Goal: Browse casually: Explore the website without a specific task or goal

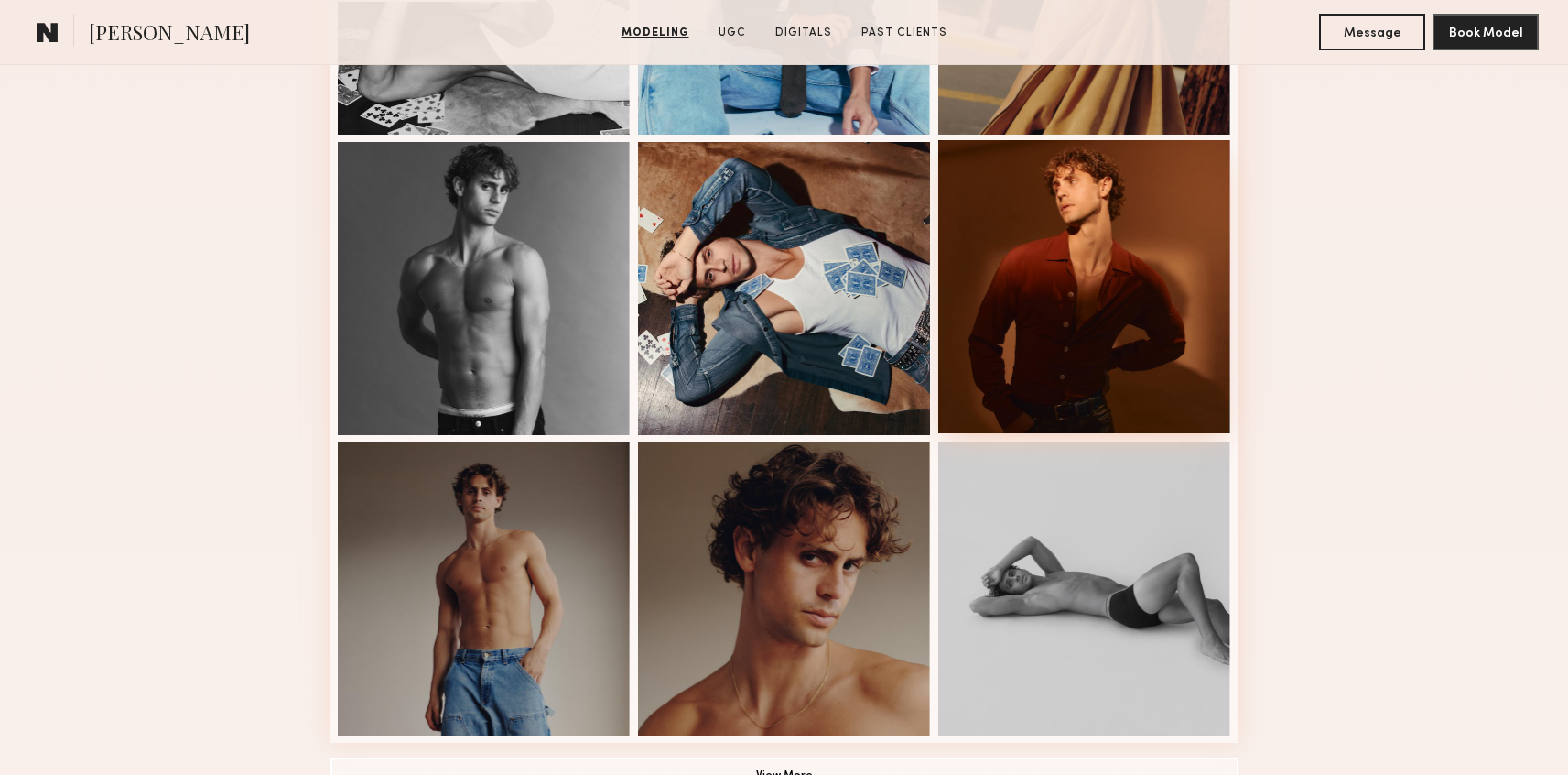
scroll to position [1020, 0]
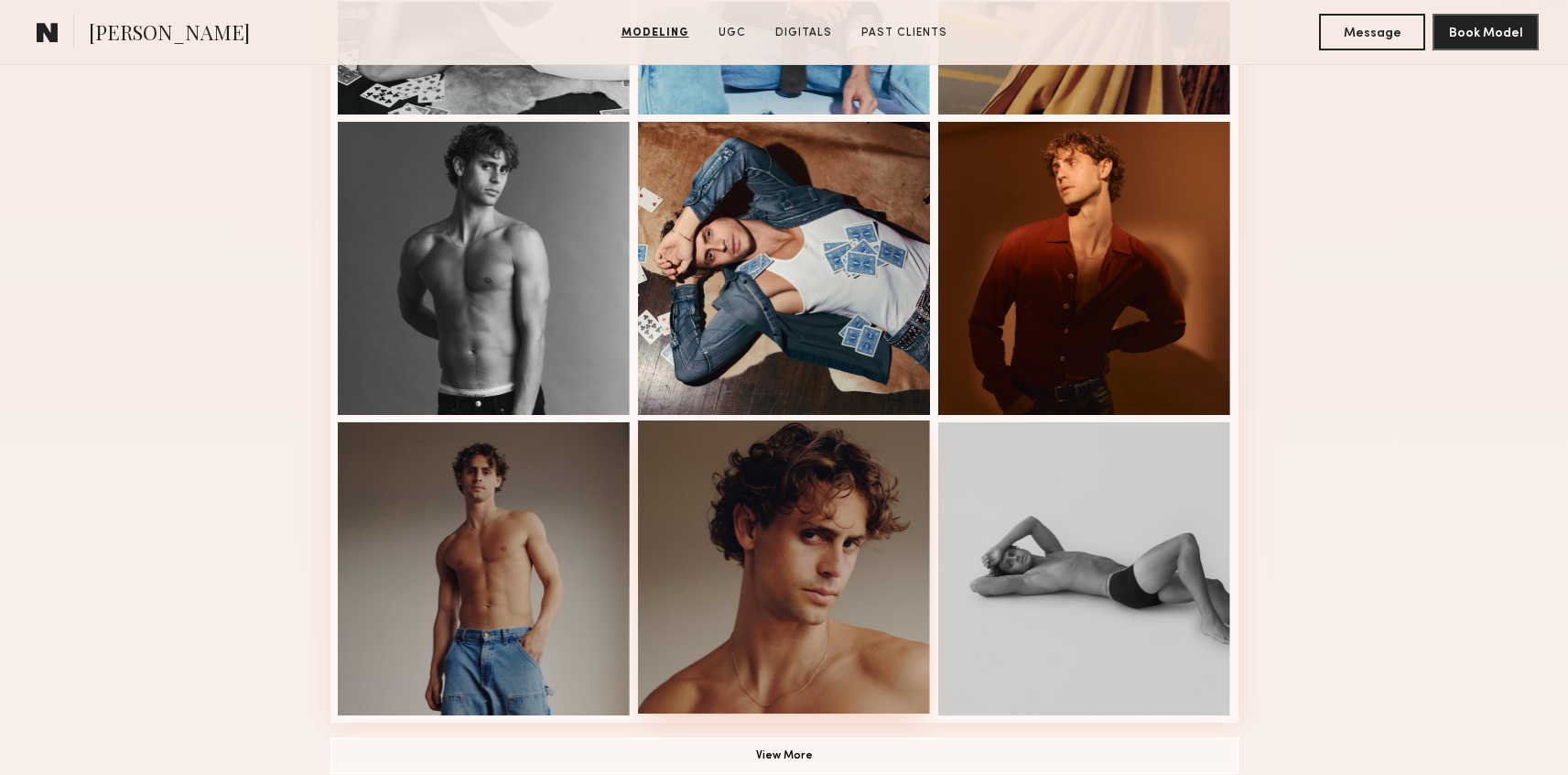
click at [880, 619] on div at bounding box center [784, 566] width 293 height 292
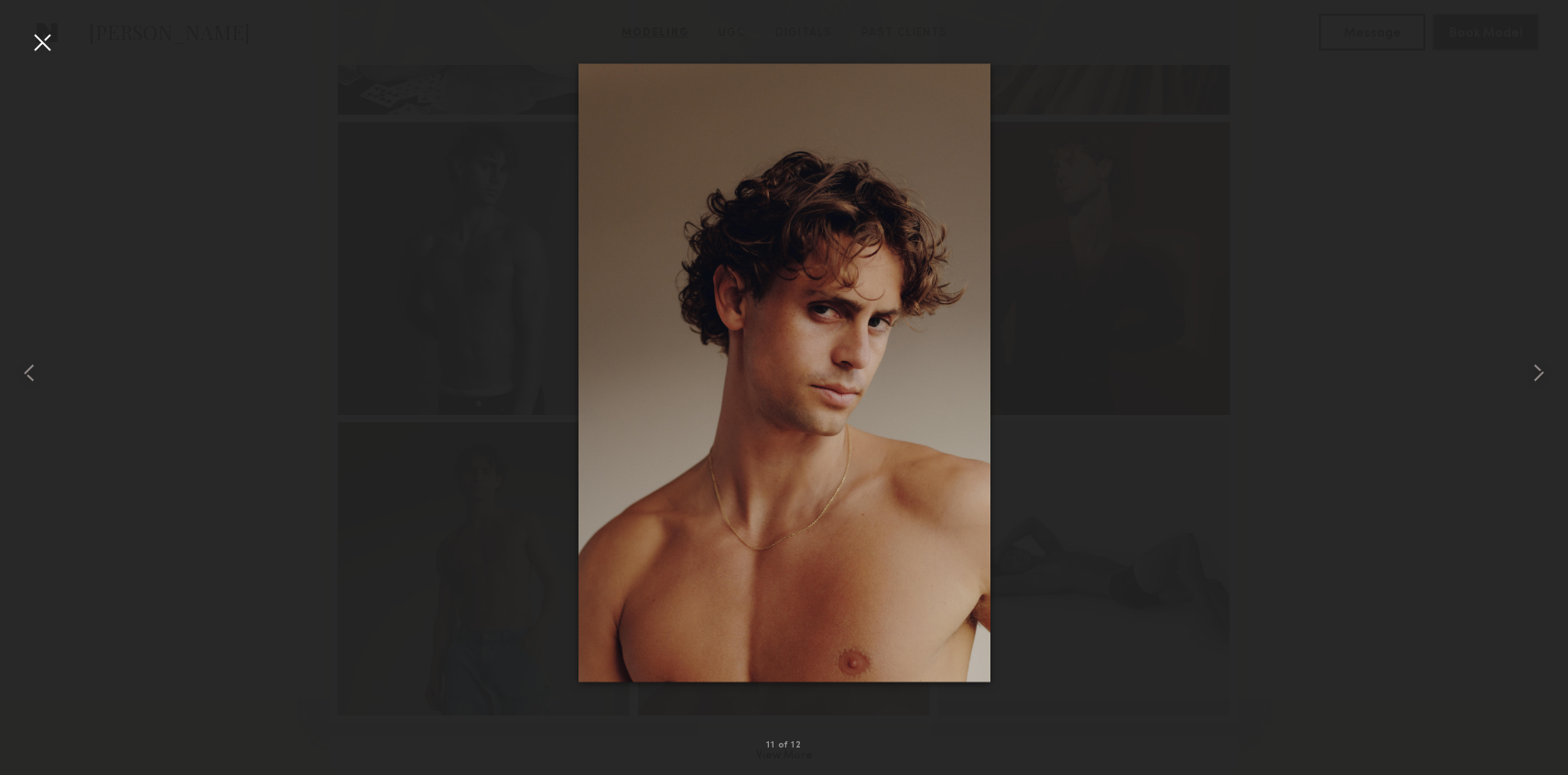
click at [1223, 431] on div at bounding box center [784, 372] width 1568 height 686
click at [1190, 657] on div at bounding box center [784, 372] width 1568 height 686
click at [37, 56] on div at bounding box center [42, 42] width 29 height 29
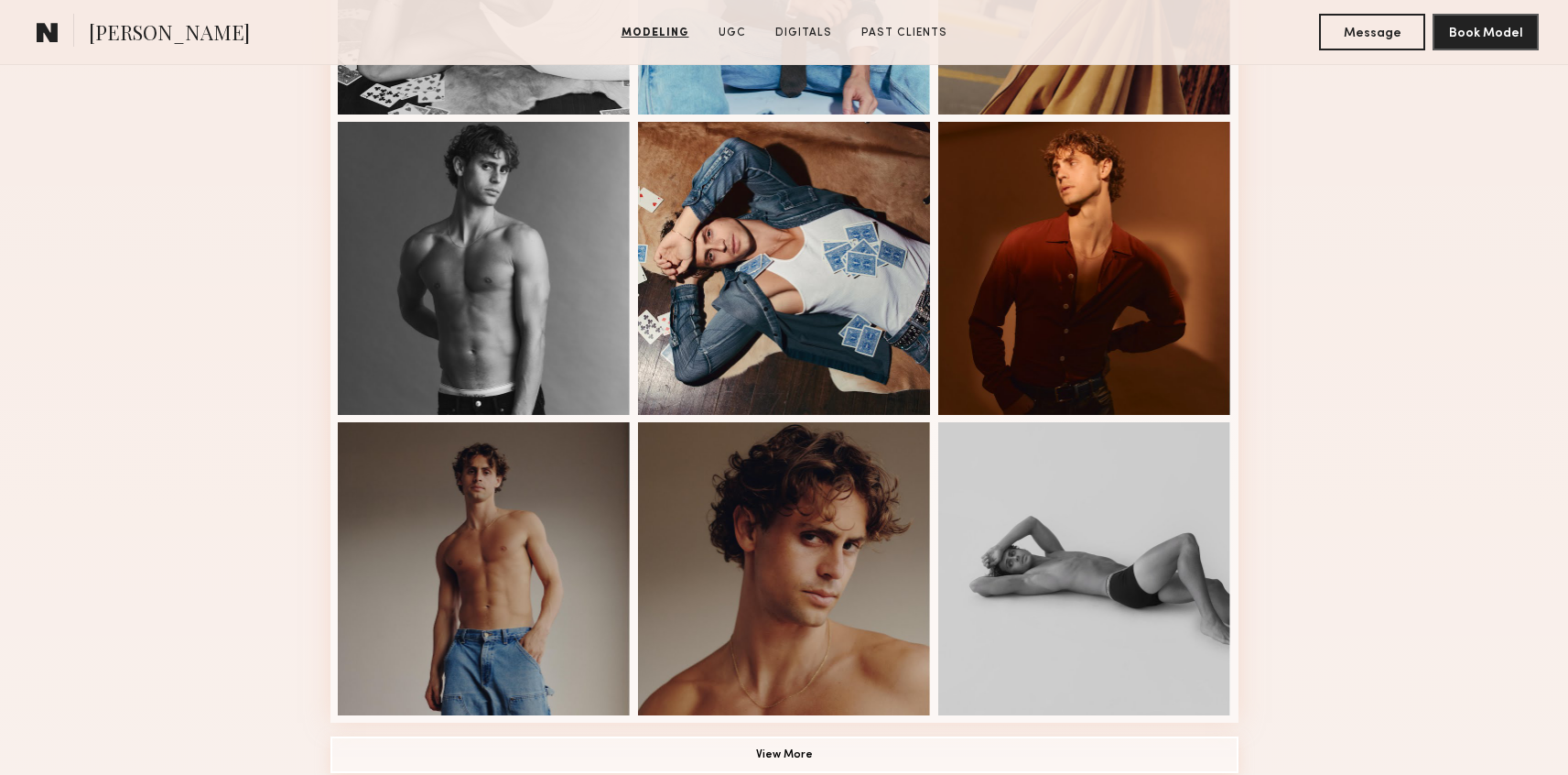
click at [850, 738] on button "View More" at bounding box center [784, 754] width 908 height 37
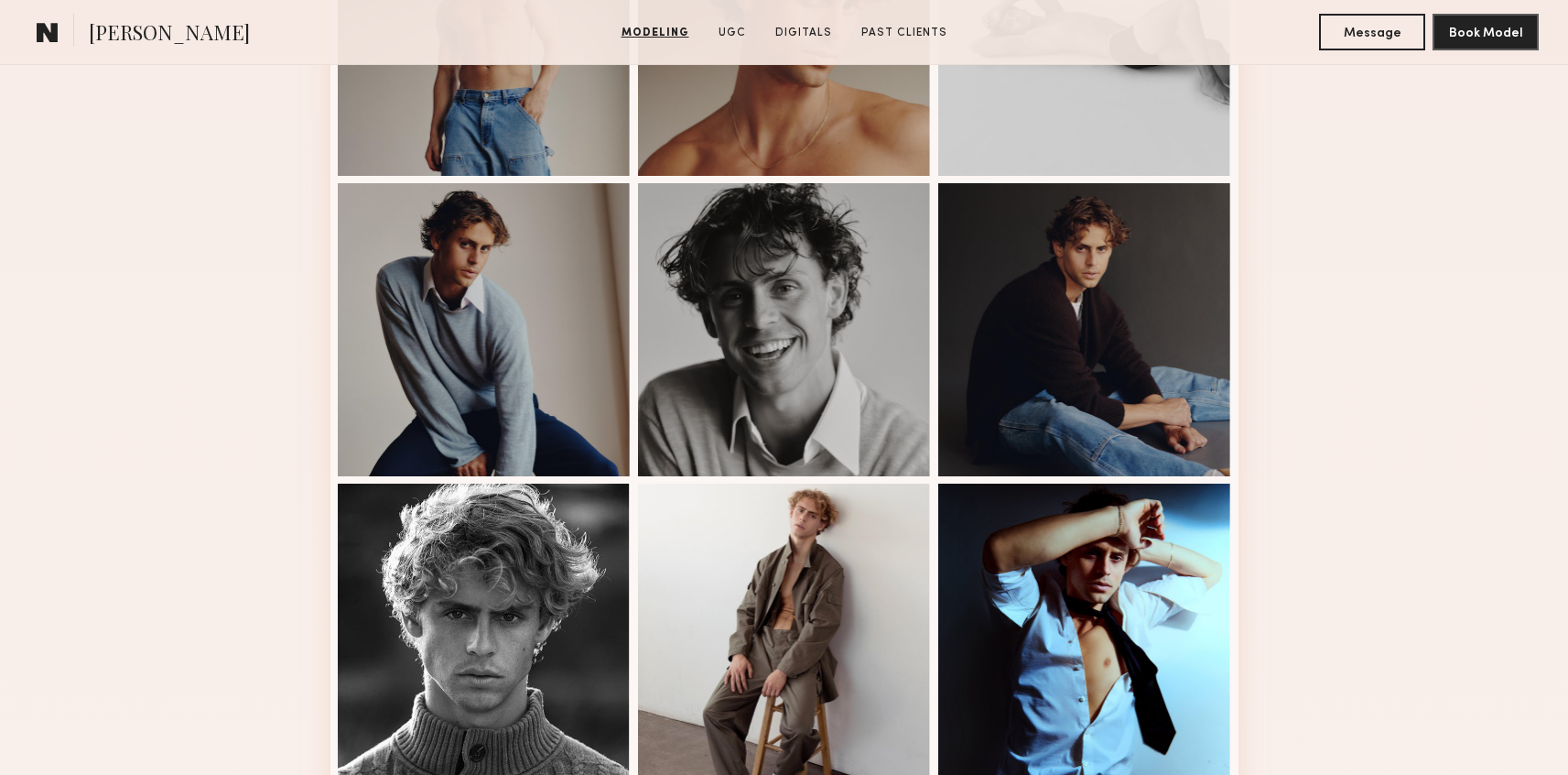
scroll to position [2098, 0]
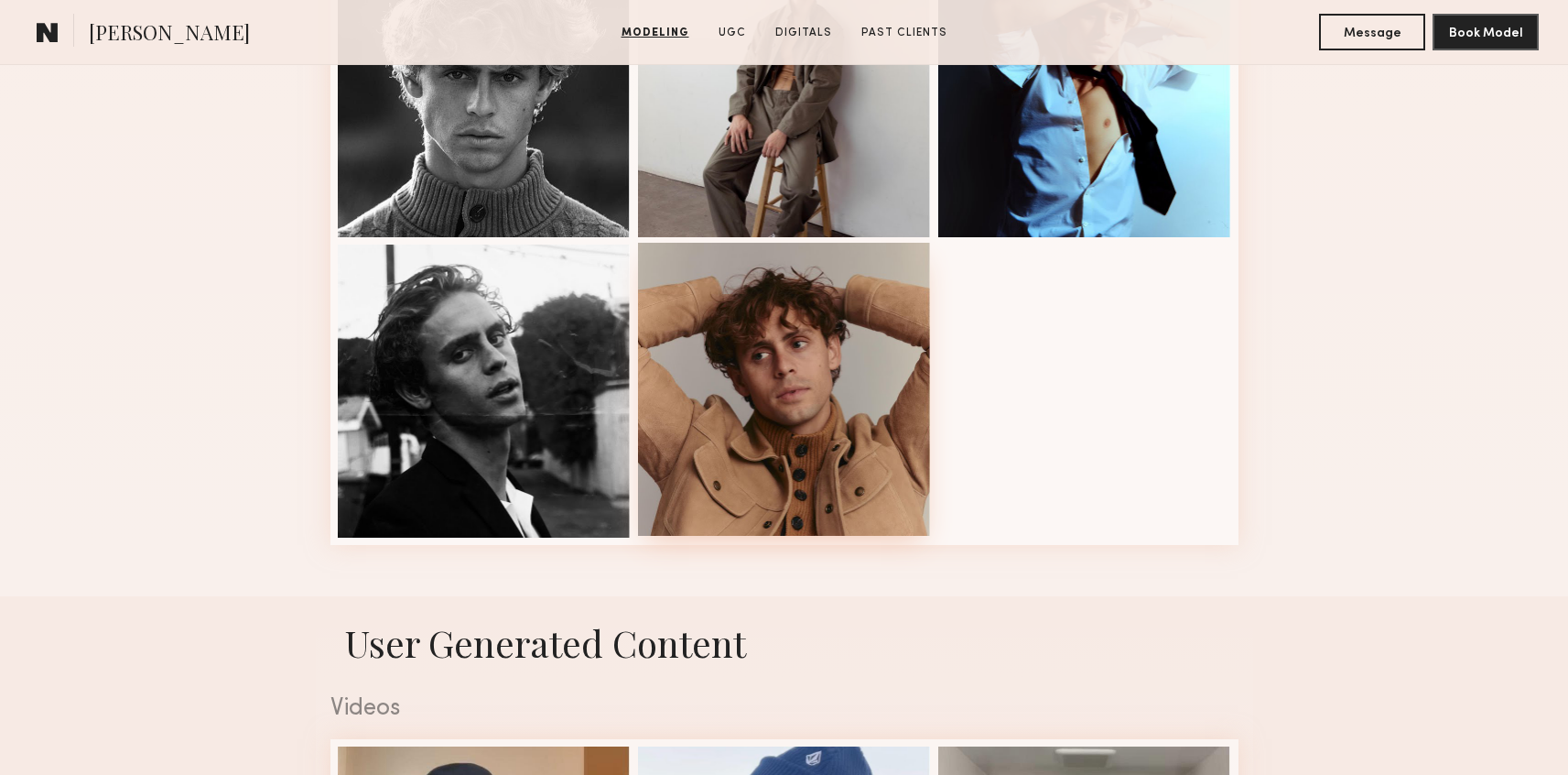
click at [792, 434] on div at bounding box center [784, 389] width 293 height 292
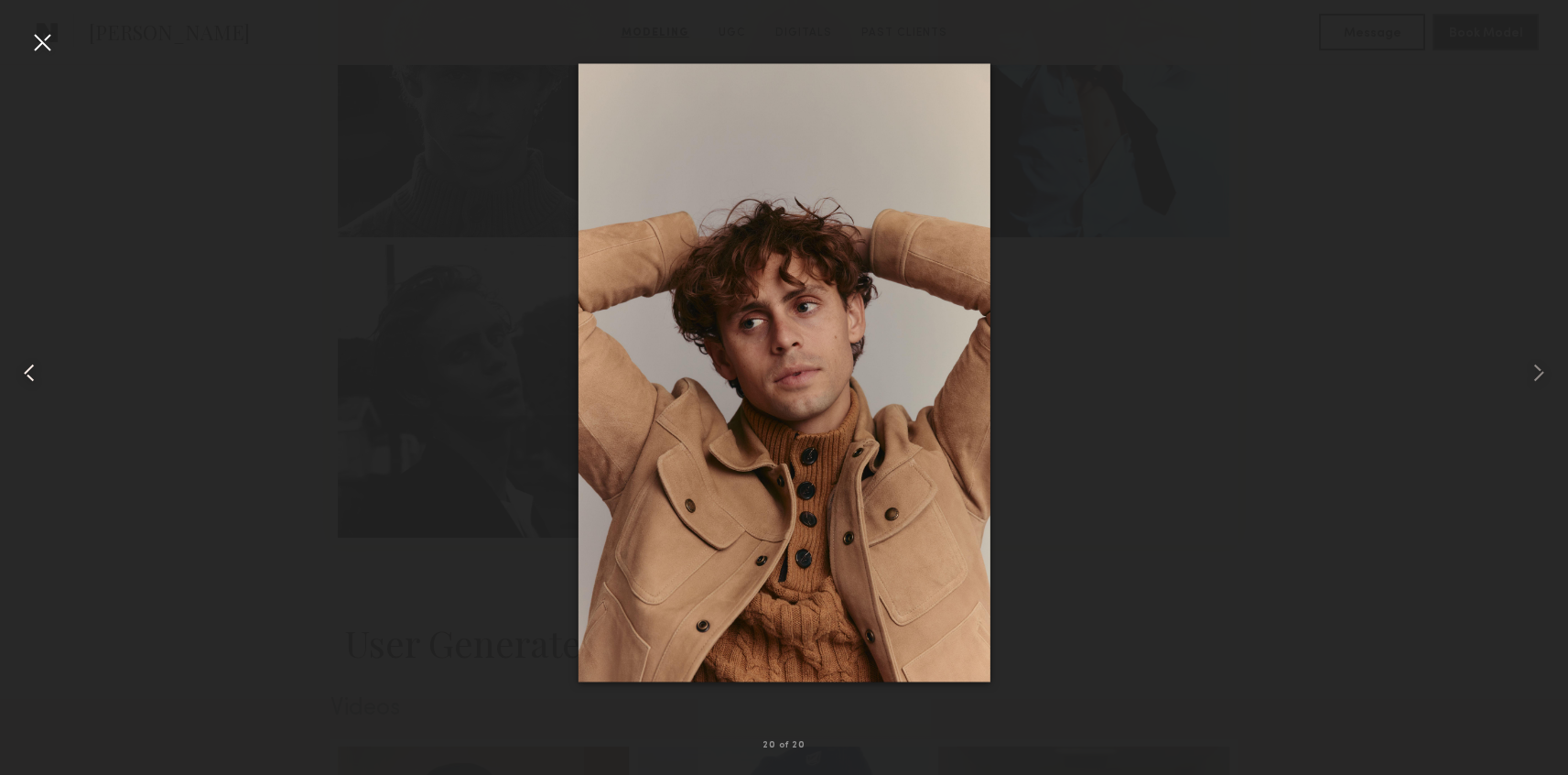
click at [27, 369] on common-icon at bounding box center [29, 372] width 29 height 29
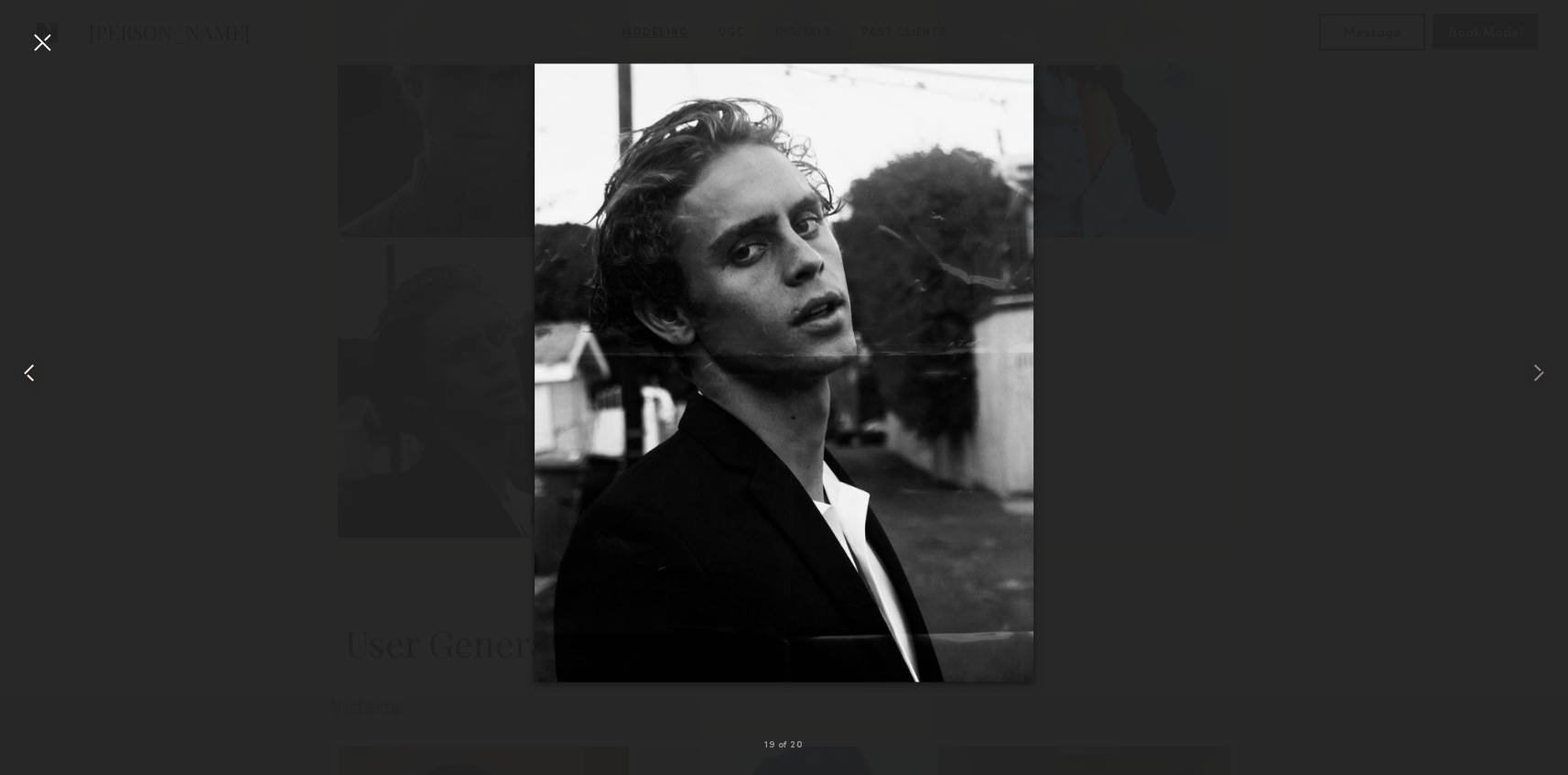
click at [39, 373] on common-icon at bounding box center [29, 372] width 29 height 29
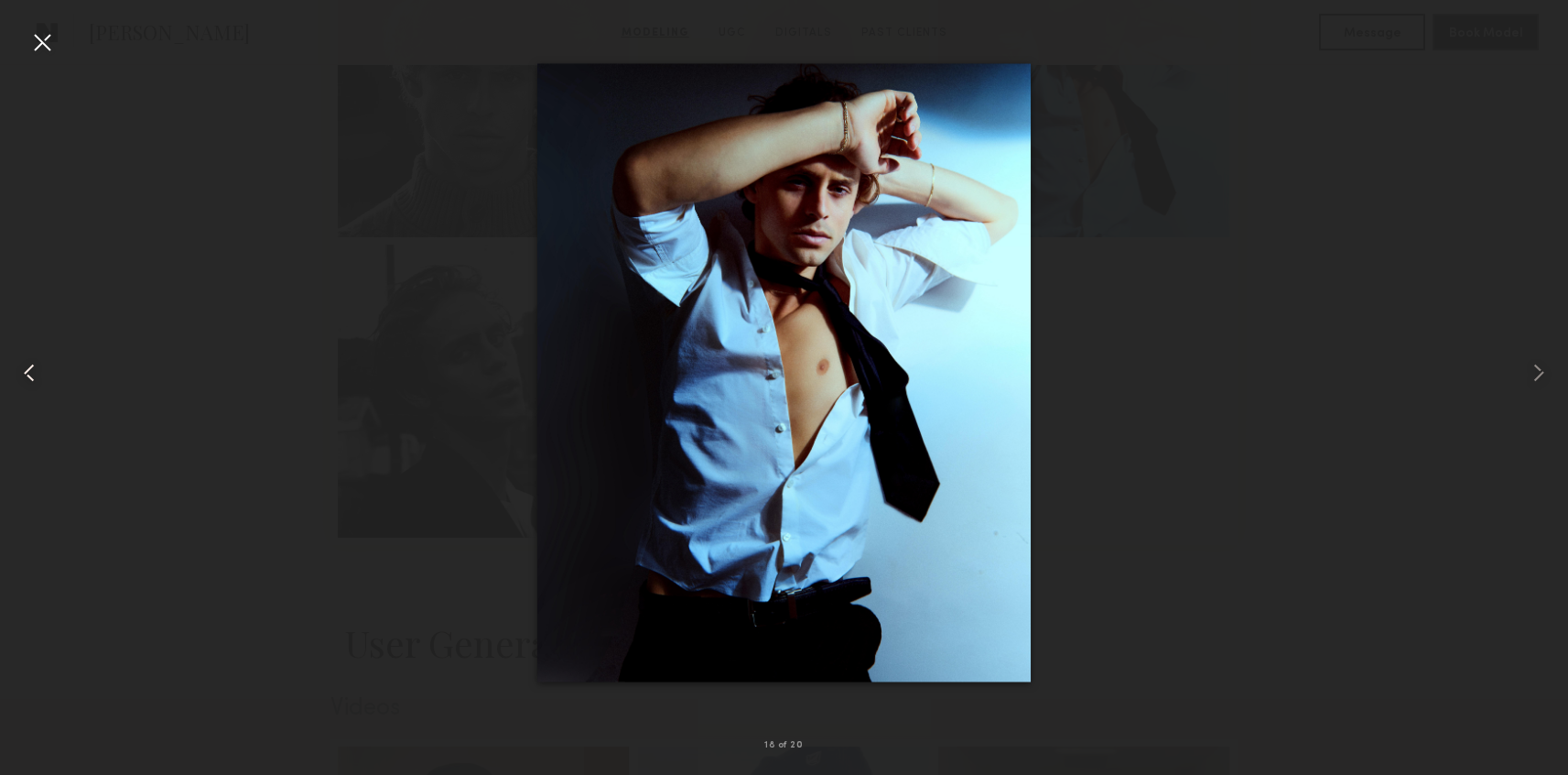
click at [39, 372] on common-icon at bounding box center [29, 372] width 29 height 29
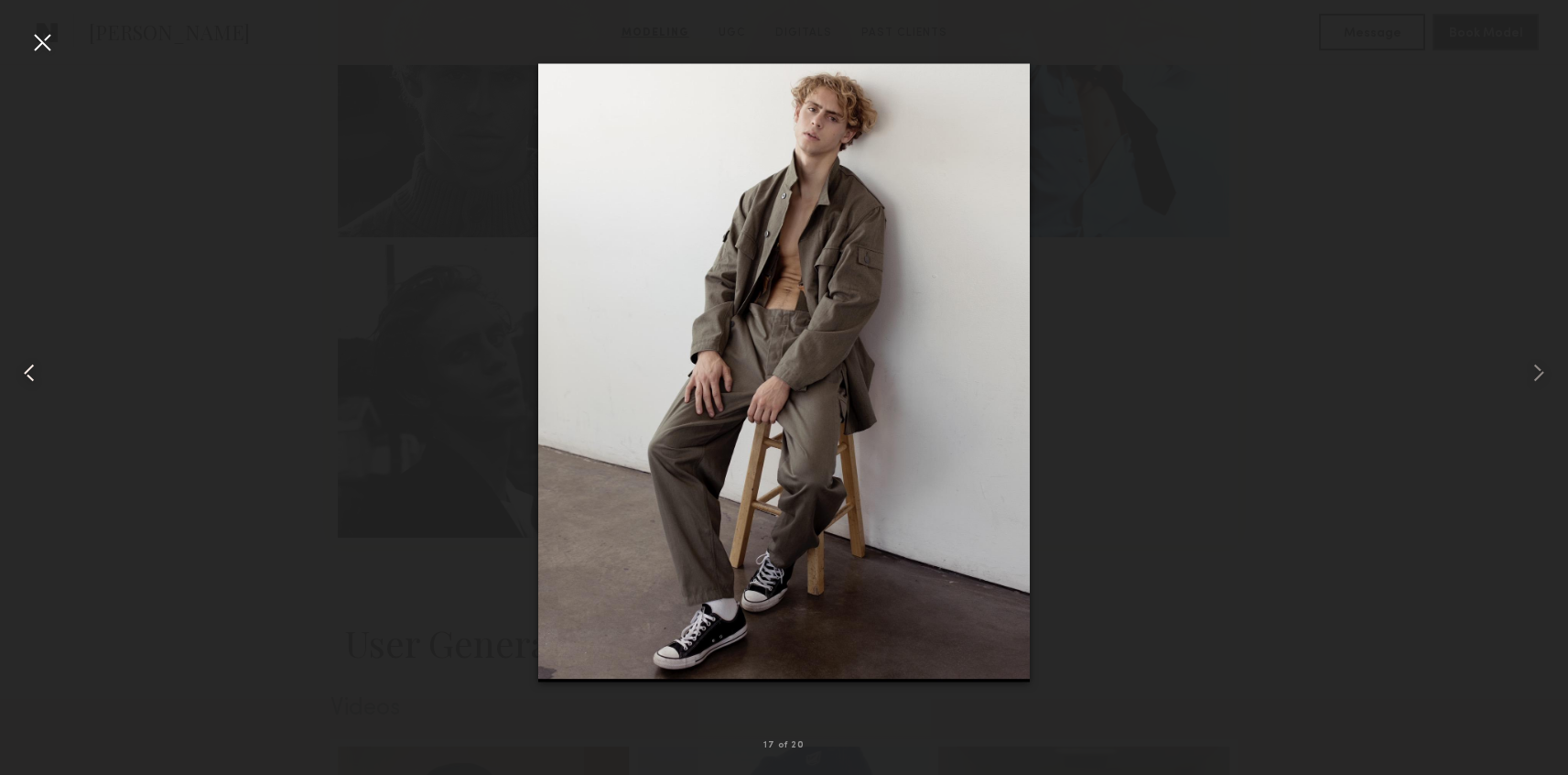
click at [39, 372] on common-icon at bounding box center [29, 372] width 29 height 29
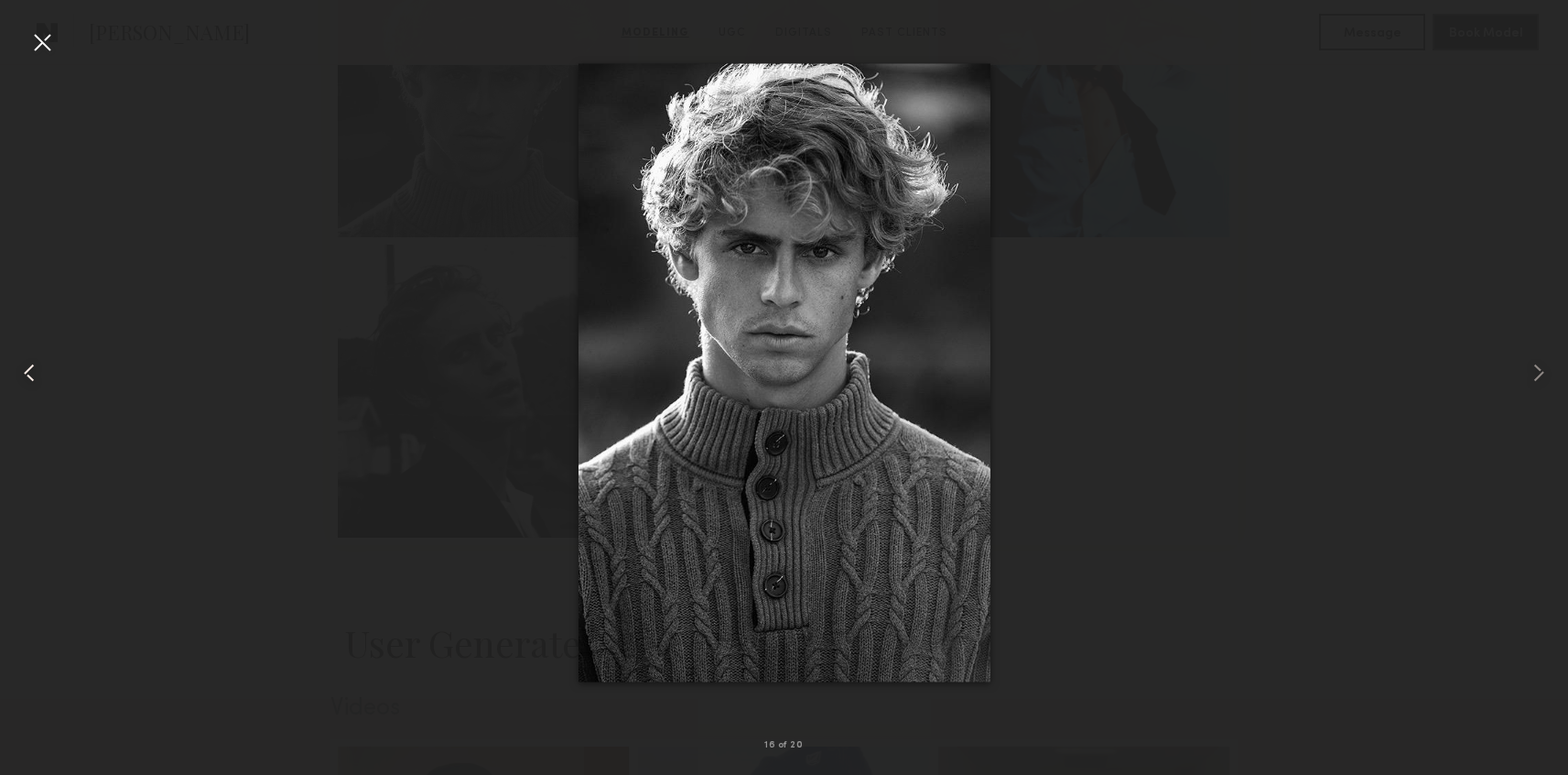
click at [39, 373] on common-icon at bounding box center [29, 372] width 29 height 29
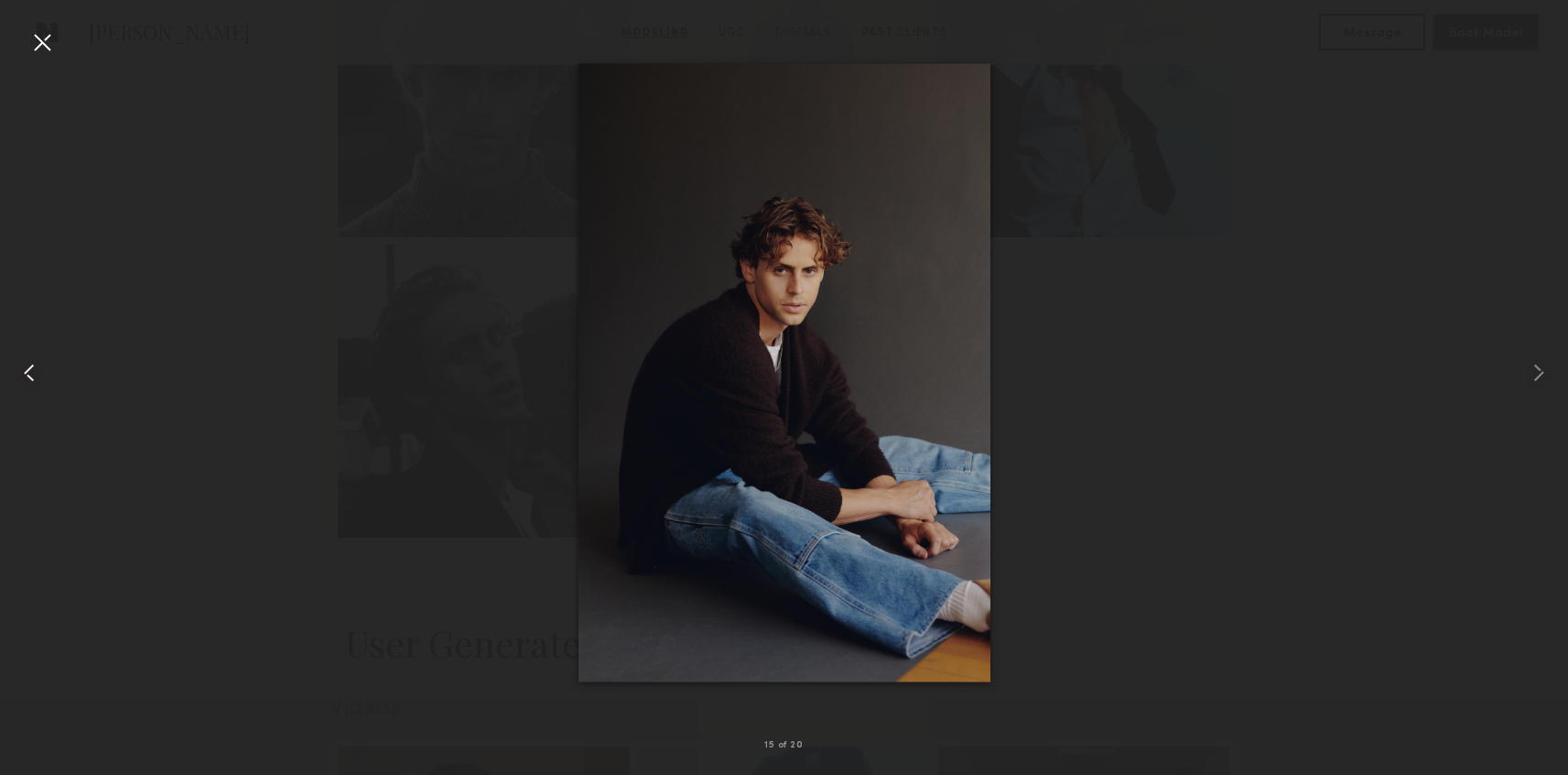
click at [39, 374] on common-icon at bounding box center [29, 372] width 29 height 29
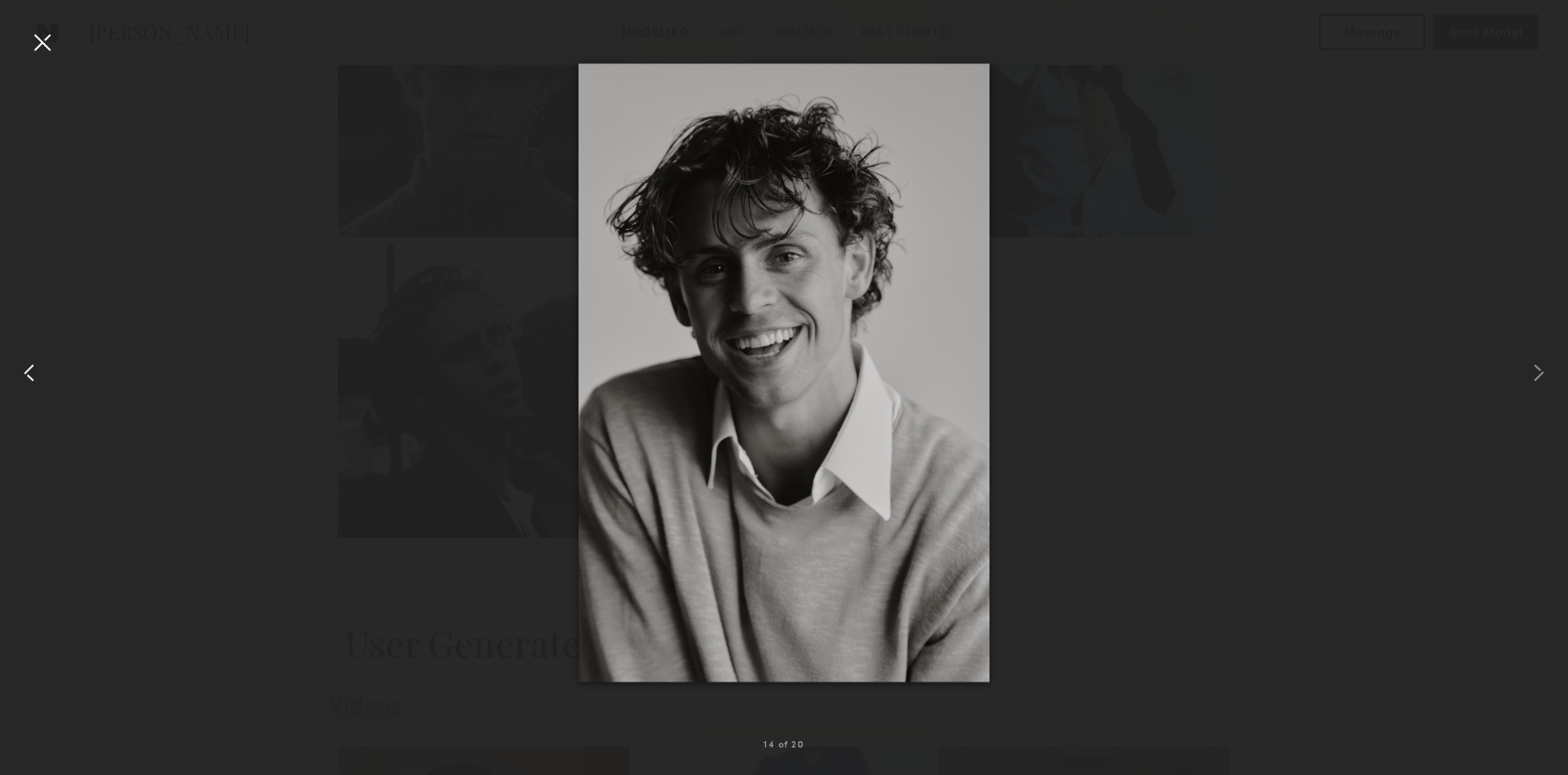
click at [39, 375] on common-icon at bounding box center [29, 372] width 29 height 29
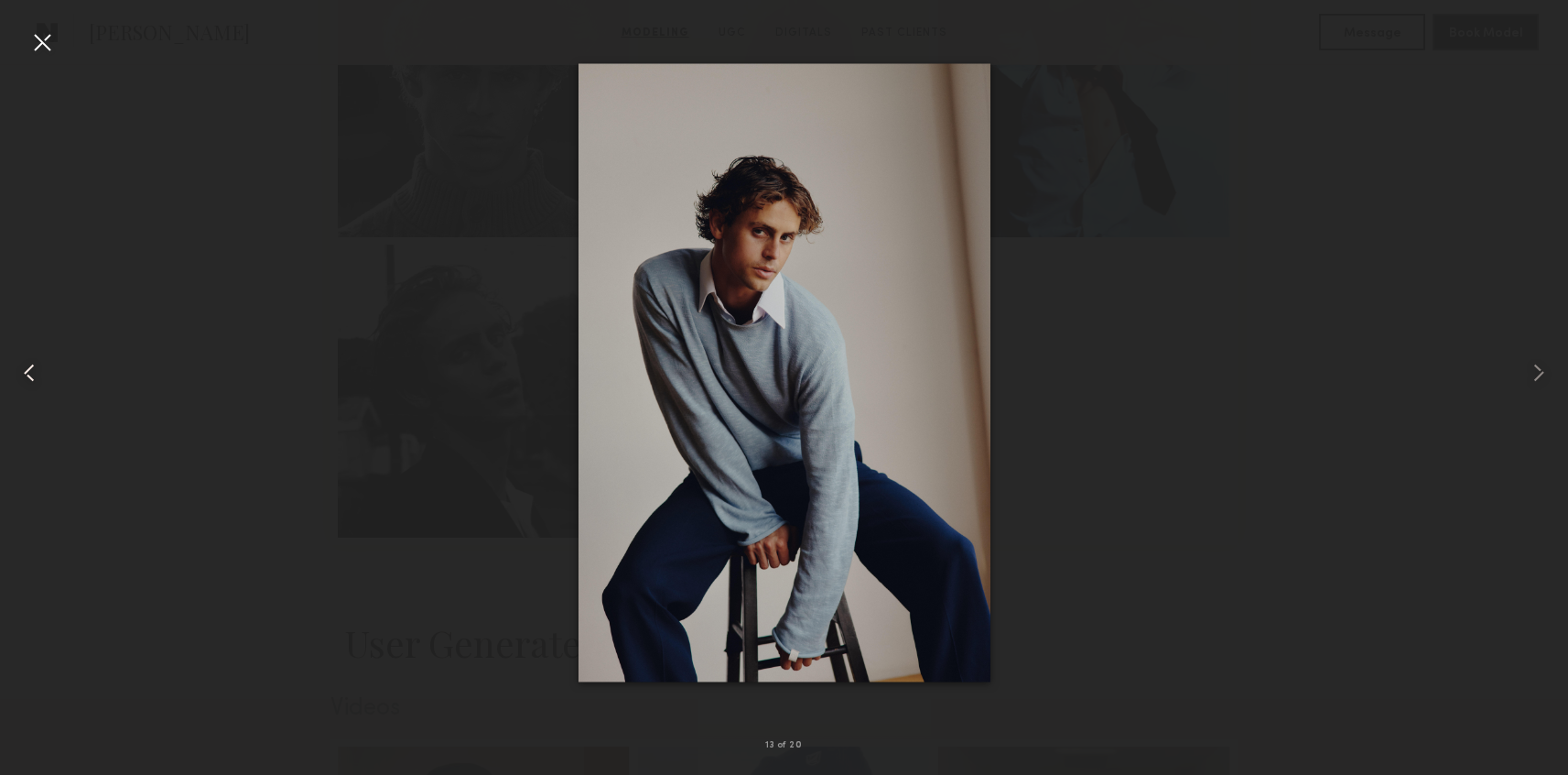
click at [39, 375] on common-icon at bounding box center [29, 372] width 29 height 29
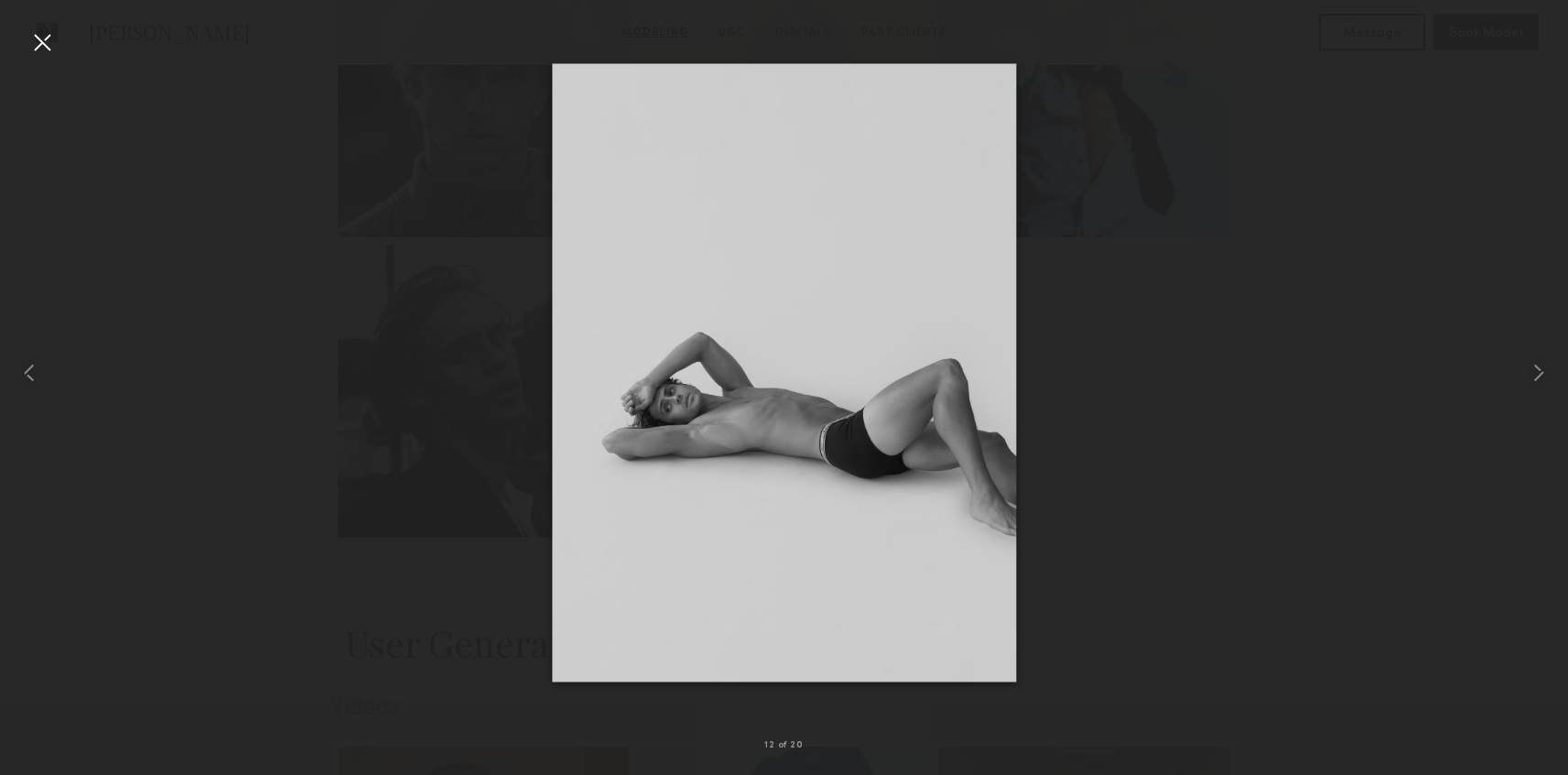
click at [270, 389] on div at bounding box center [784, 372] width 1568 height 686
click at [49, 43] on div at bounding box center [42, 42] width 29 height 29
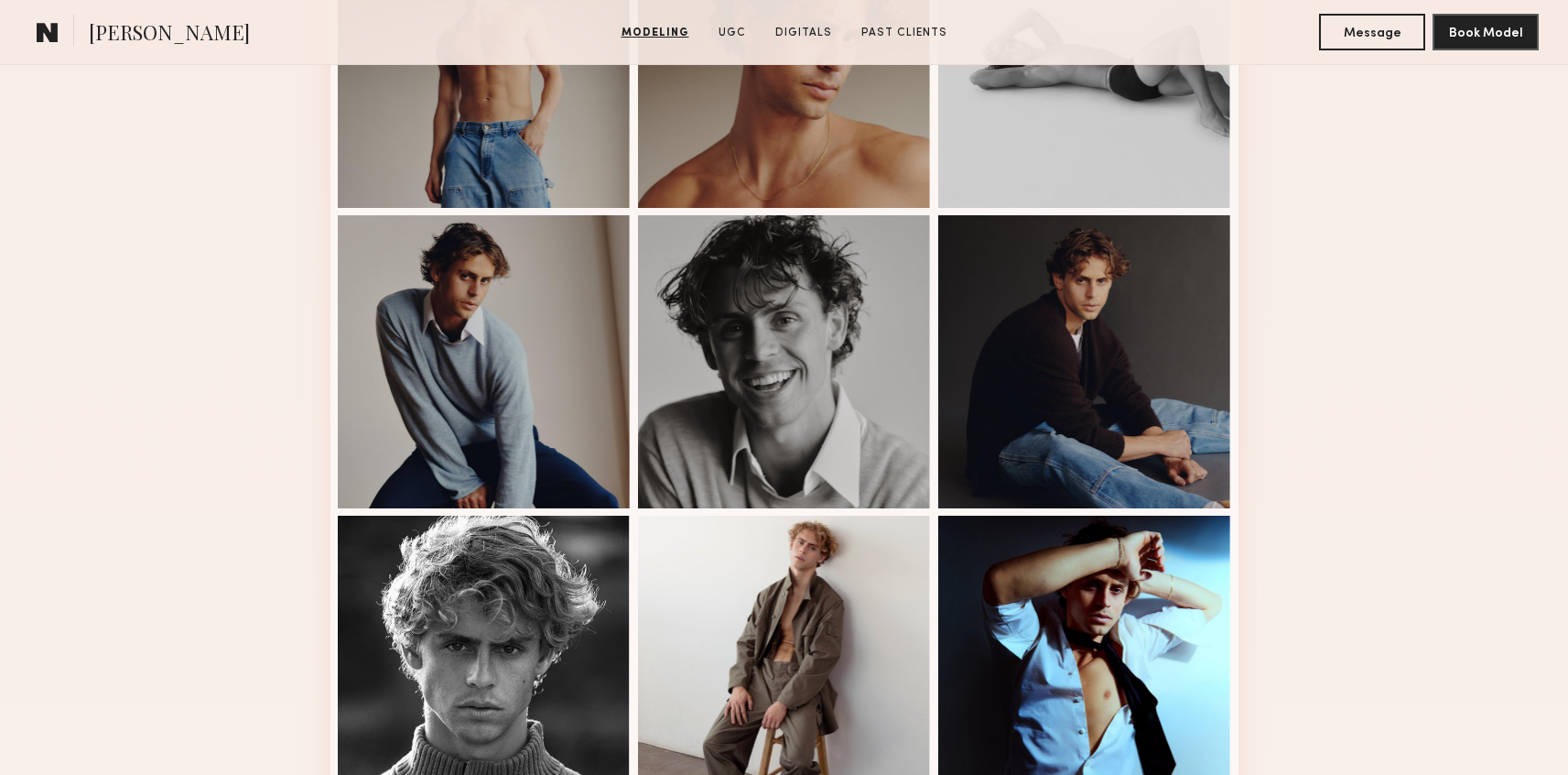
scroll to position [1621, 0]
